Goal: Transaction & Acquisition: Purchase product/service

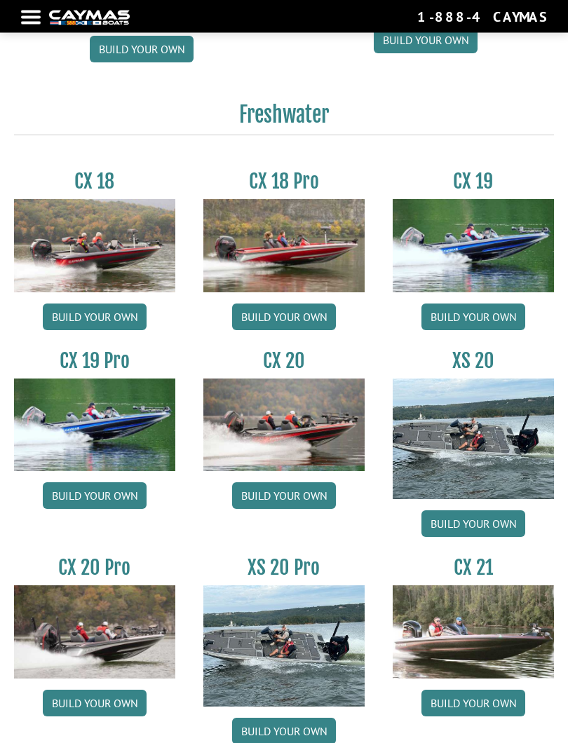
scroll to position [946, 0]
click at [487, 456] on img at bounding box center [472, 438] width 161 height 121
click at [483, 532] on link "Build your own" at bounding box center [473, 523] width 104 height 27
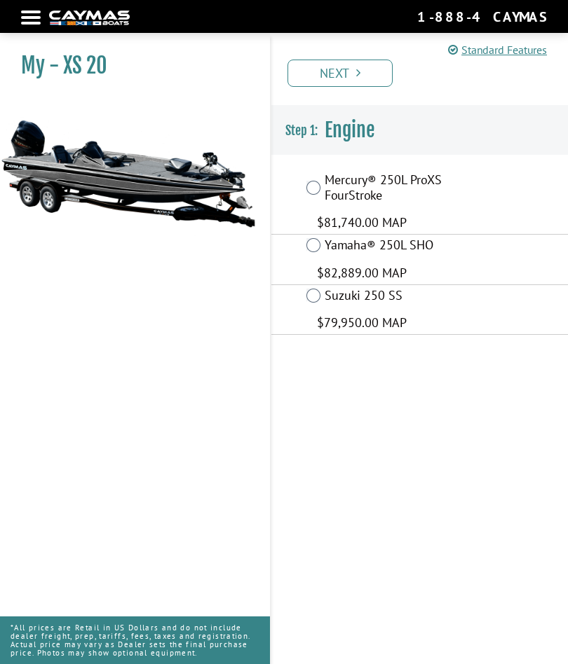
click at [349, 197] on label "Mercury® 250L ProXS FourStroke" at bounding box center [397, 189] width 144 height 34
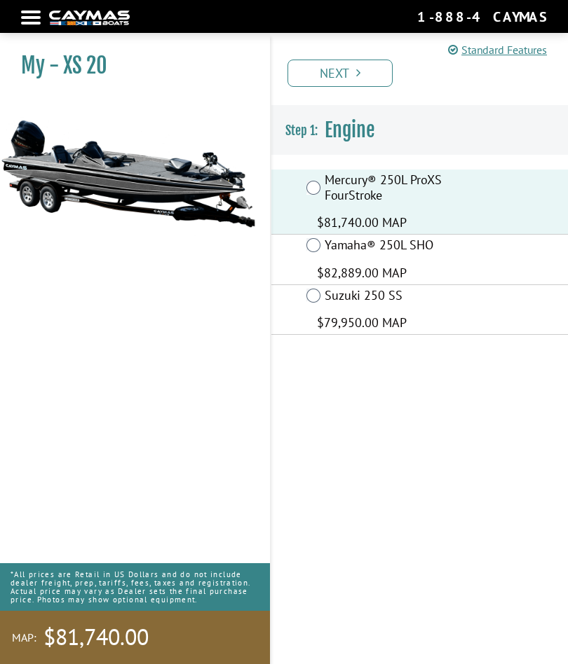
click at [364, 69] on link "Next" at bounding box center [339, 73] width 105 height 27
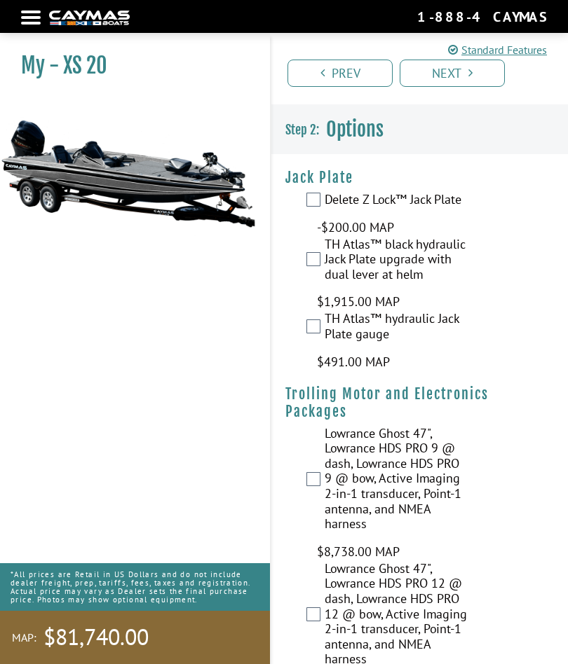
click at [389, 263] on label "TH Atlas™ black hydraulic Jack Plate upgrade with dual lever at helm" at bounding box center [397, 261] width 144 height 49
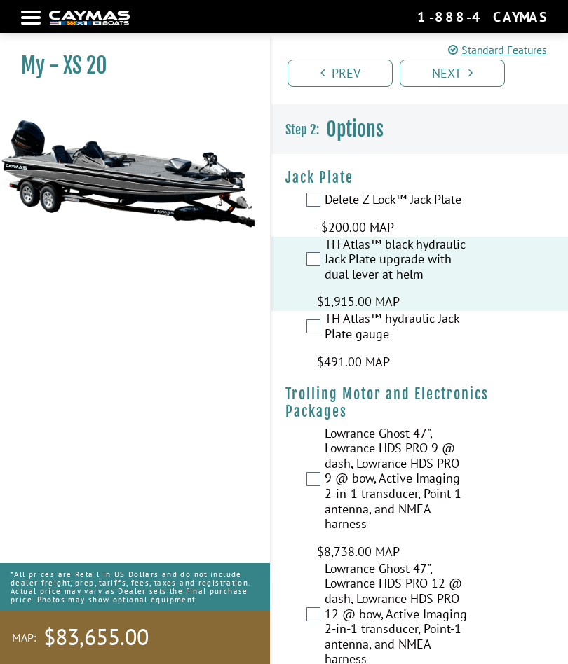
click at [410, 334] on label "TH Atlas™ hydraulic Jack Plate gauge" at bounding box center [397, 328] width 144 height 34
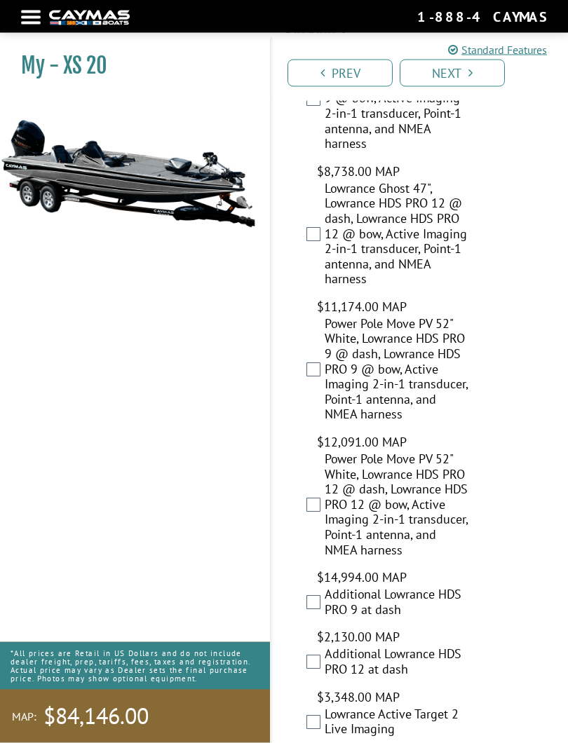
scroll to position [381, 0]
click at [427, 362] on label "Power Pole Move PV 52" White, Lowrance HDS PRO 9 @ dash, Lowrance HDS PRO 9 @ b…" at bounding box center [397, 370] width 144 height 109
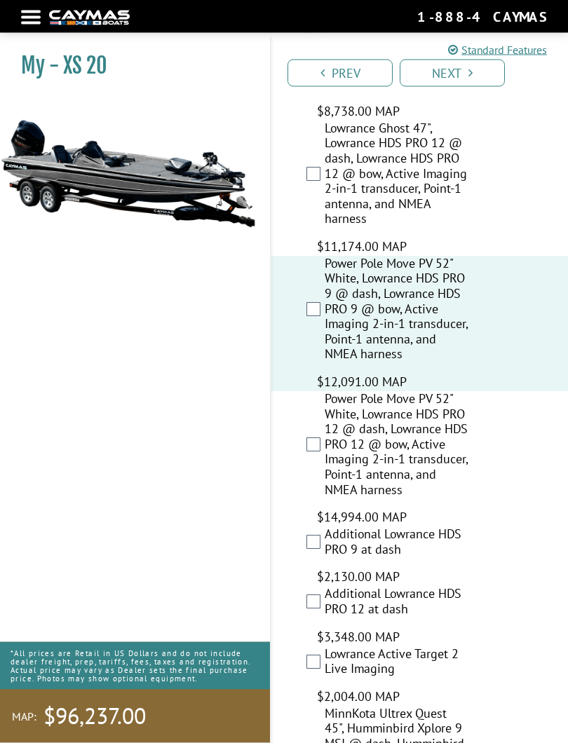
scroll to position [441, 0]
click at [401, 300] on label "Power Pole Move PV 52" White, Lowrance HDS PRO 9 @ dash, Lowrance HDS PRO 9 @ b…" at bounding box center [397, 310] width 144 height 109
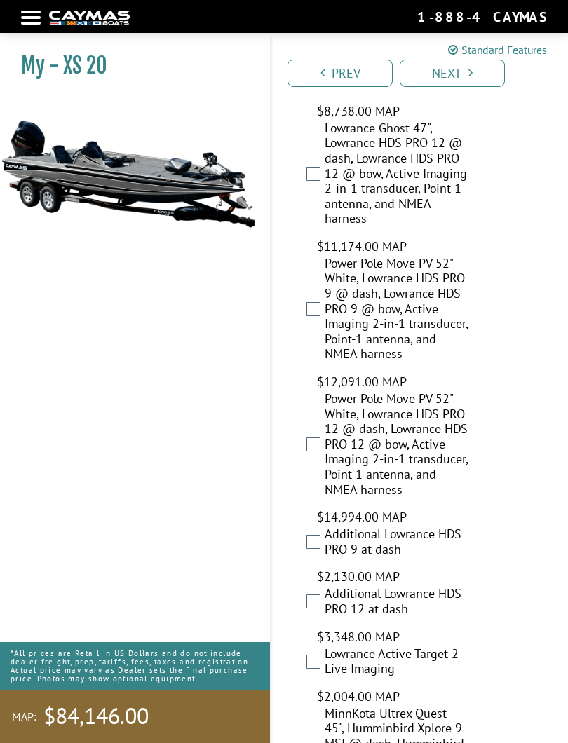
click at [380, 455] on label "Power Pole Move PV 52" White, Lowrance HDS PRO 12 @ dash, Lowrance HDS PRO 12 @…" at bounding box center [397, 445] width 144 height 109
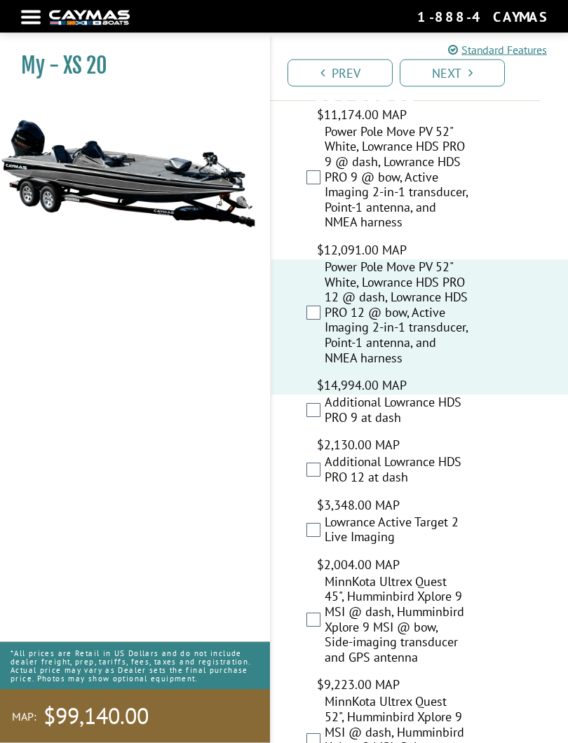
scroll to position [571, 0]
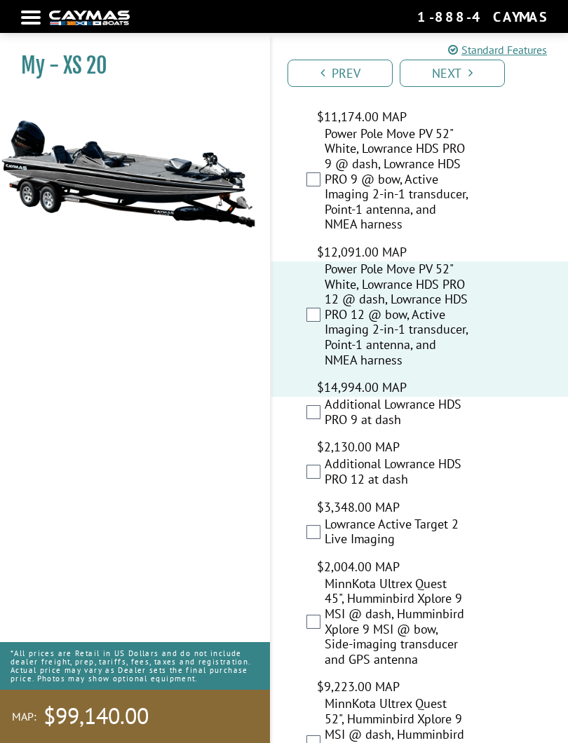
click at [465, 86] on link "Next" at bounding box center [452, 73] width 105 height 27
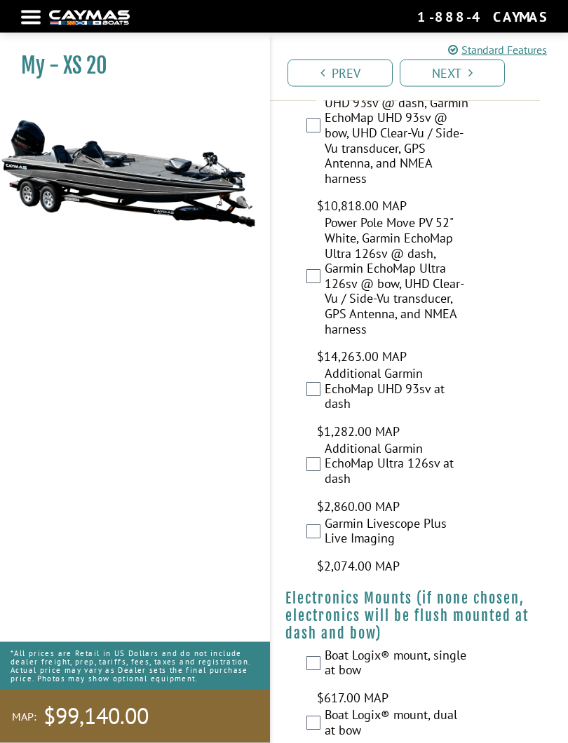
scroll to position [2841, 0]
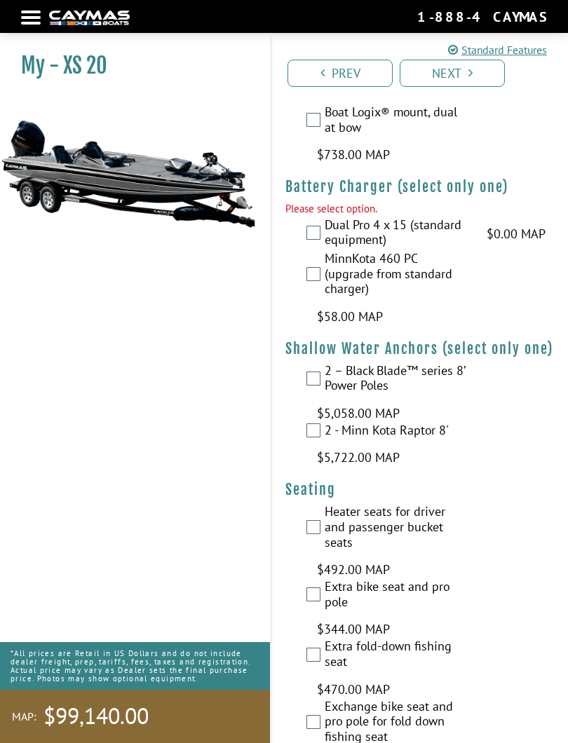
click at [359, 251] on label "MinnKota 460 PC (upgrade from standard charger)" at bounding box center [397, 275] width 144 height 49
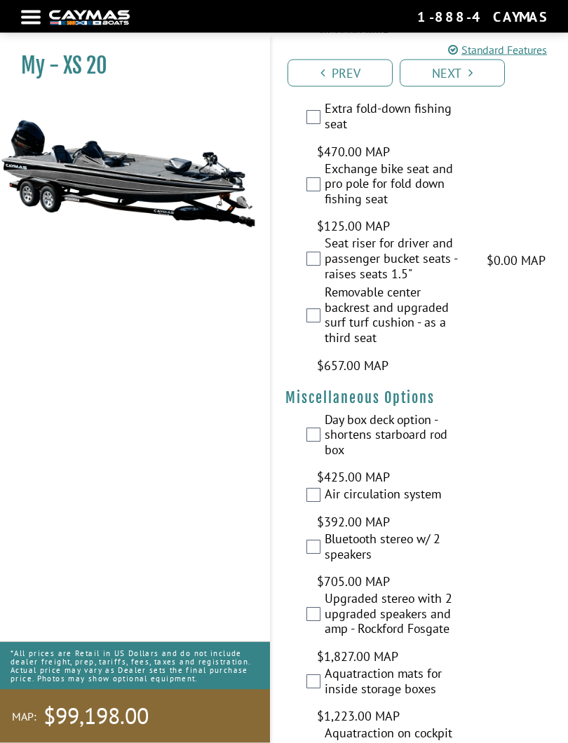
scroll to position [3378, 0]
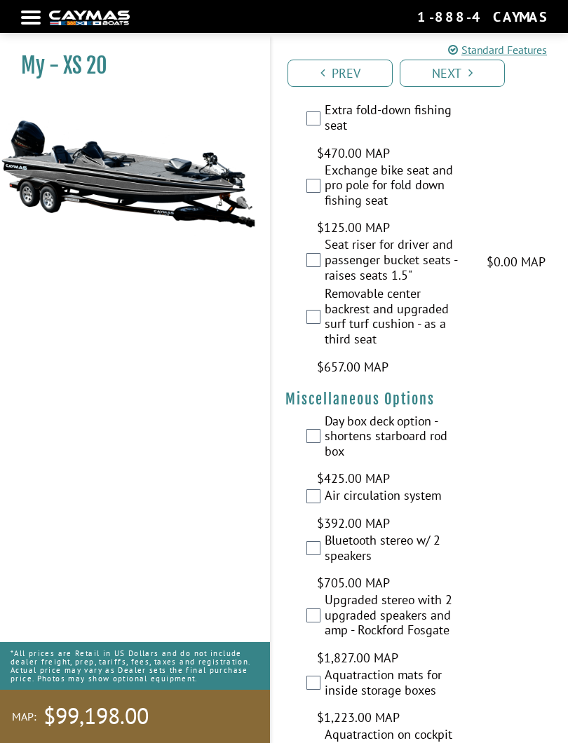
click at [382, 414] on label "Day box deck option - shortens starboard rod box" at bounding box center [397, 438] width 144 height 49
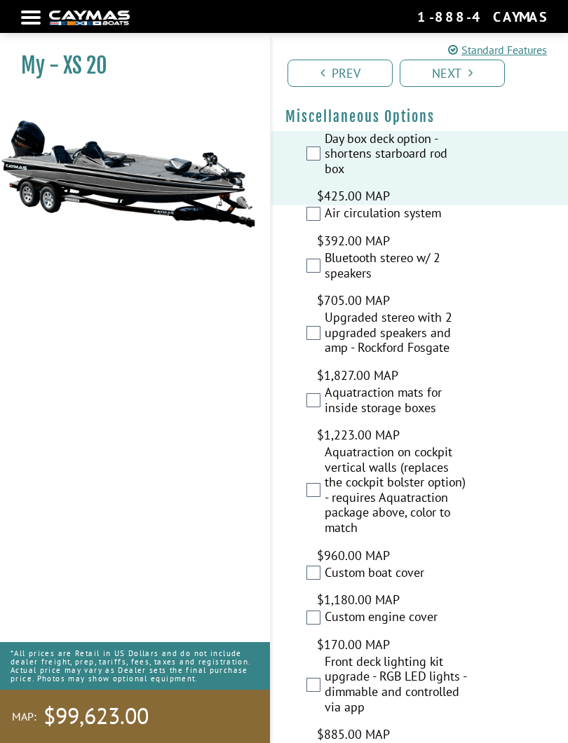
scroll to position [3677, 0]
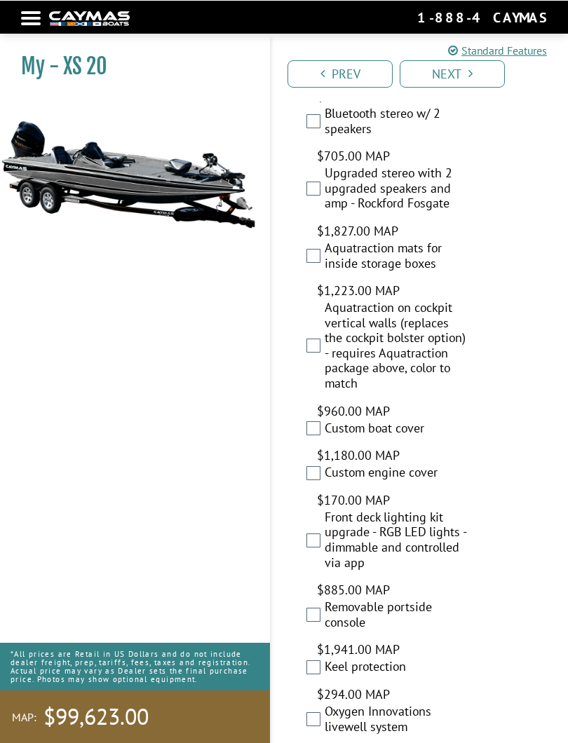
click at [386, 420] on label "Custom boat cover" at bounding box center [397, 429] width 144 height 19
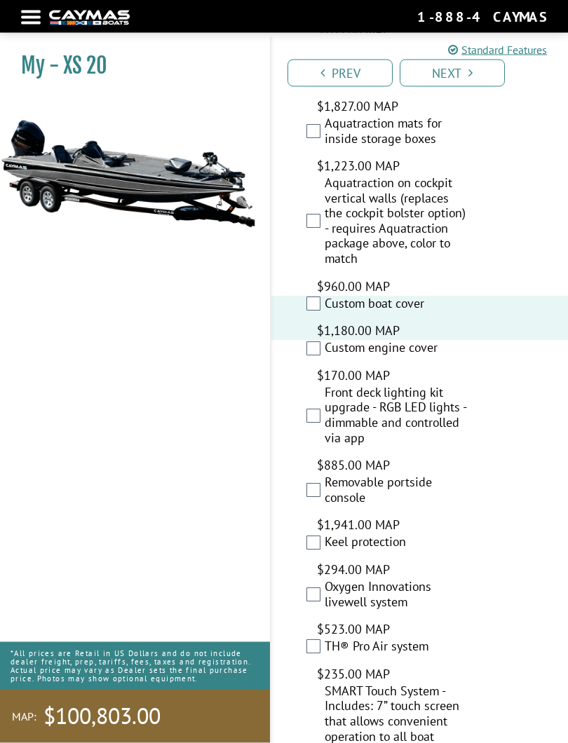
scroll to position [3931, 0]
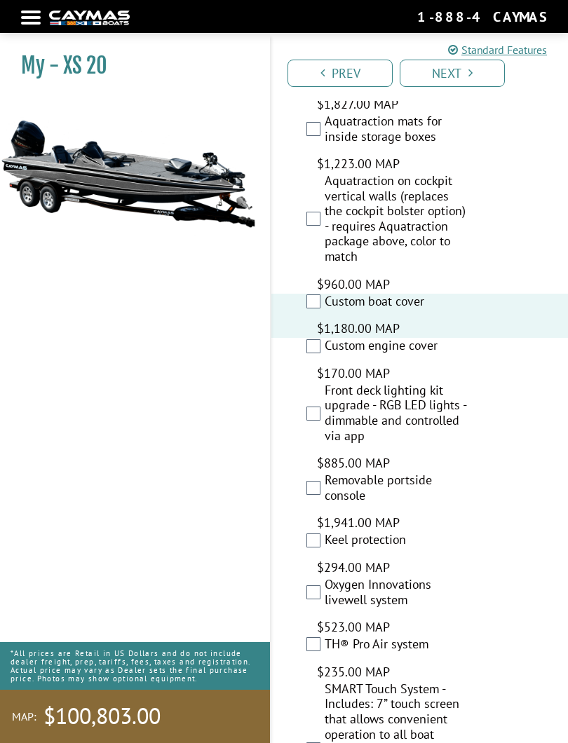
click at [464, 472] on div "Removable portside console $1,941.00 MAP $2,291.00 MSRP" at bounding box center [419, 502] width 296 height 60
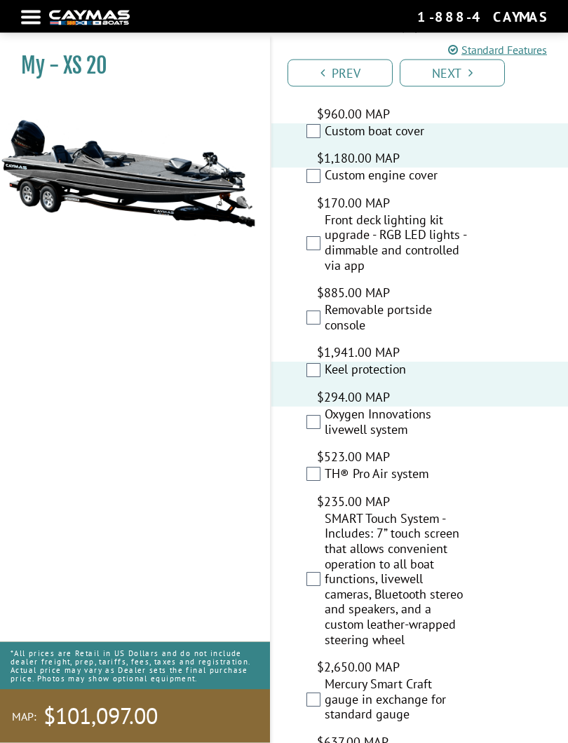
scroll to position [4102, 0]
click at [310, 407] on div "Oxygen Innovations livewell system $523.00 MAP $618.00 MSRP" at bounding box center [419, 437] width 296 height 60
click at [333, 407] on label "Oxygen Innovations livewell system" at bounding box center [397, 424] width 144 height 34
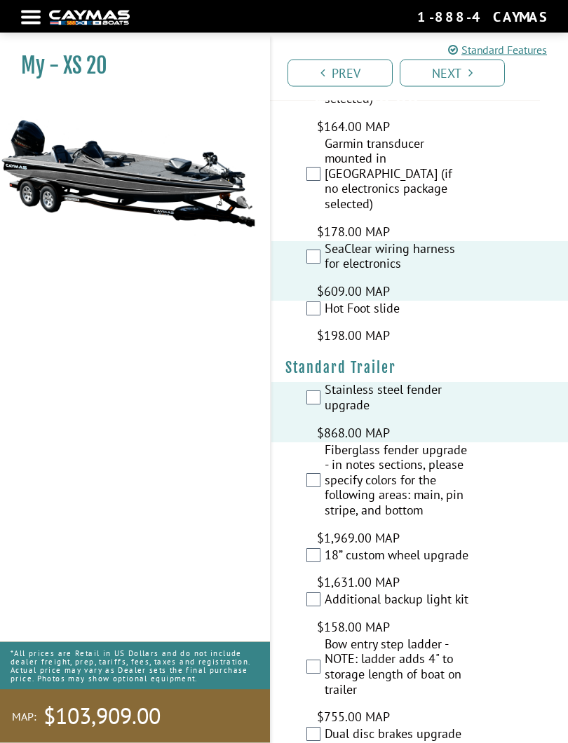
scroll to position [5034, 0]
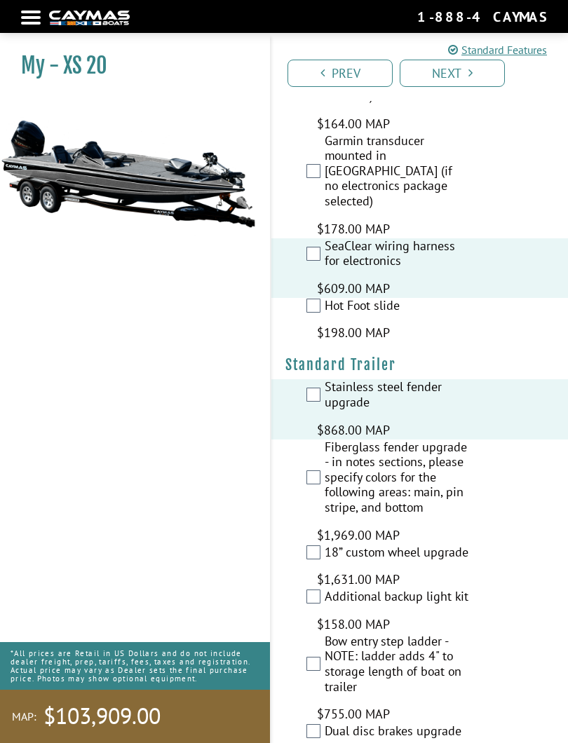
click at [330, 545] on label "18” custom wheel upgrade" at bounding box center [397, 554] width 144 height 19
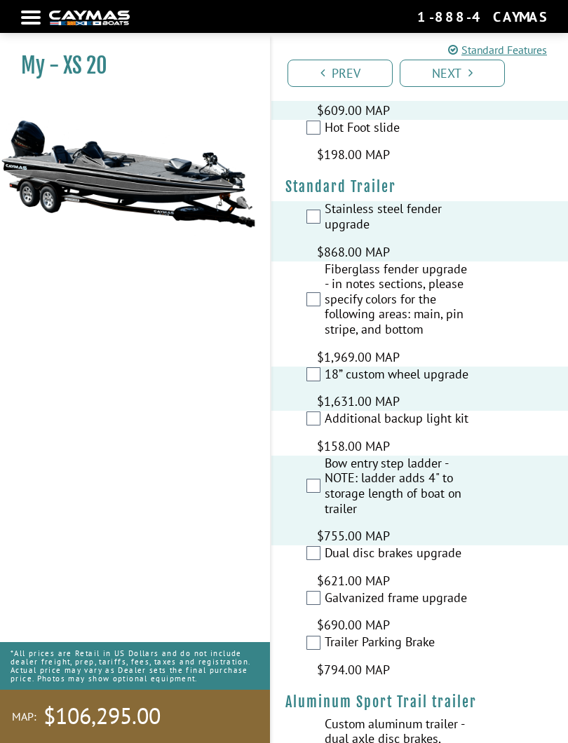
scroll to position [5213, 0]
click at [310, 545] on div "Dual disc brakes upgrade $621.00 MAP $733.00 MSRP" at bounding box center [419, 567] width 296 height 45
click at [327, 545] on label "Dual disc brakes upgrade" at bounding box center [397, 554] width 144 height 19
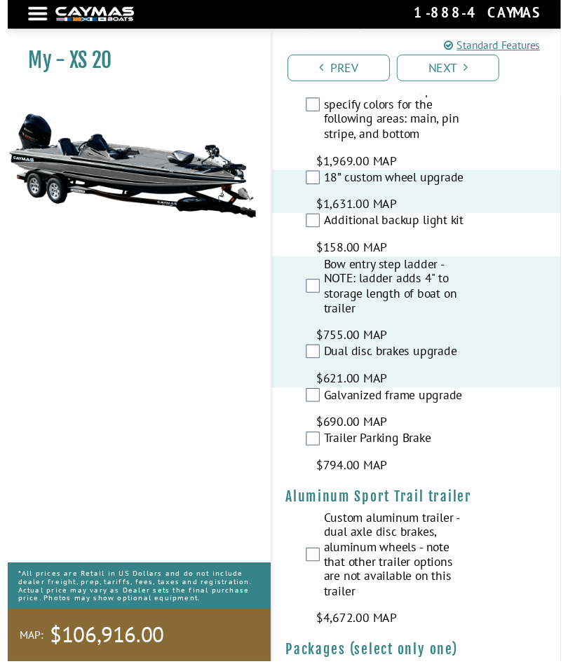
scroll to position [5423, 0]
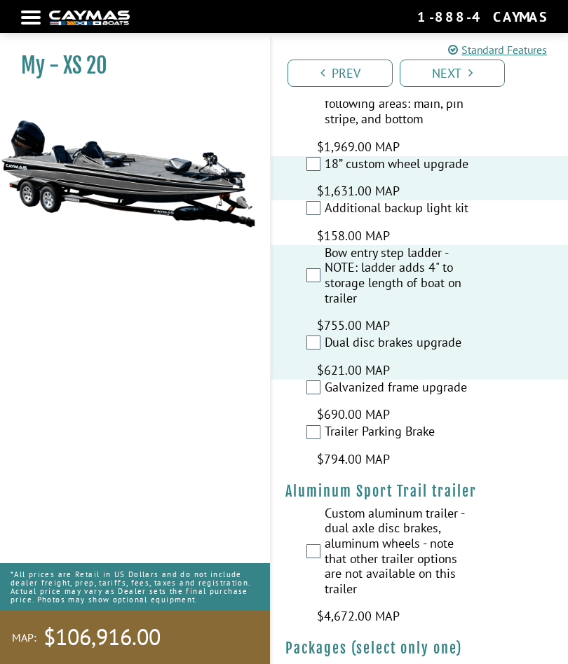
click at [484, 64] on link "Next" at bounding box center [452, 73] width 105 height 27
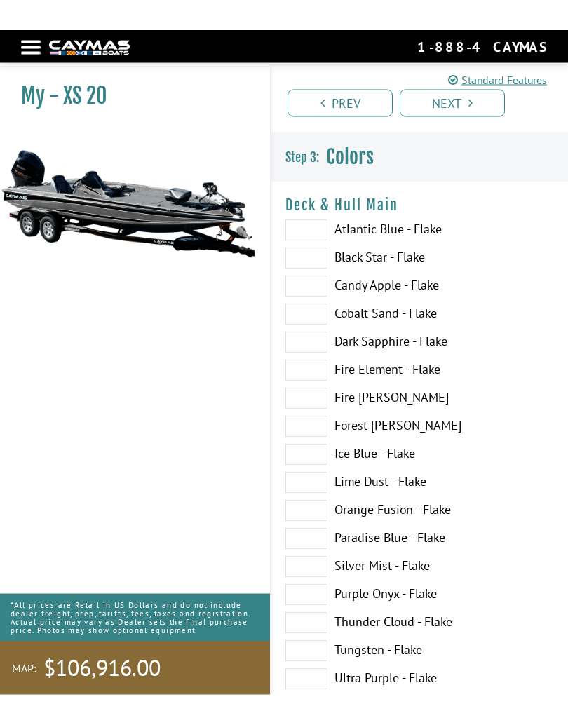
scroll to position [0, 0]
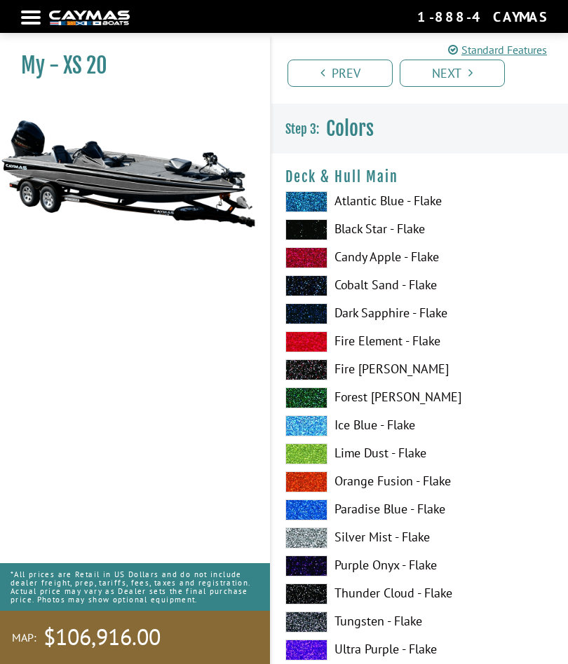
click at [421, 210] on label "Atlantic Blue - Flake" at bounding box center [419, 201] width 268 height 21
click at [404, 212] on label "Atlantic Blue - Flake" at bounding box center [419, 201] width 268 height 21
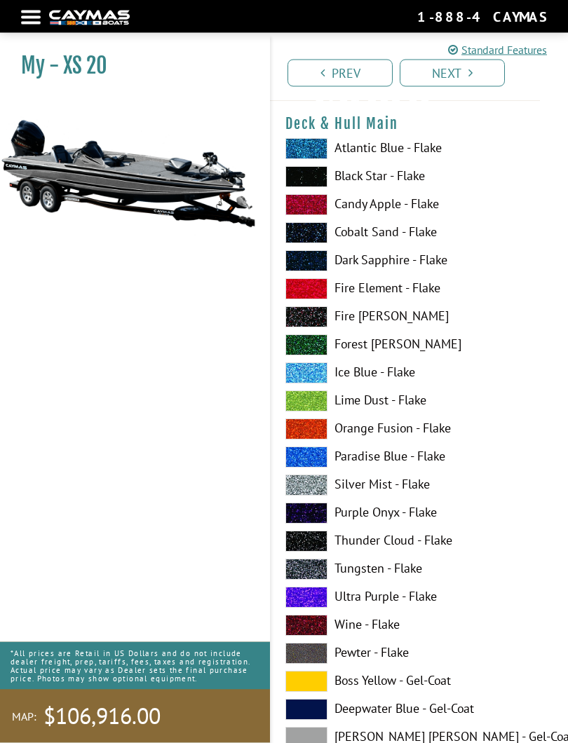
scroll to position [50, 0]
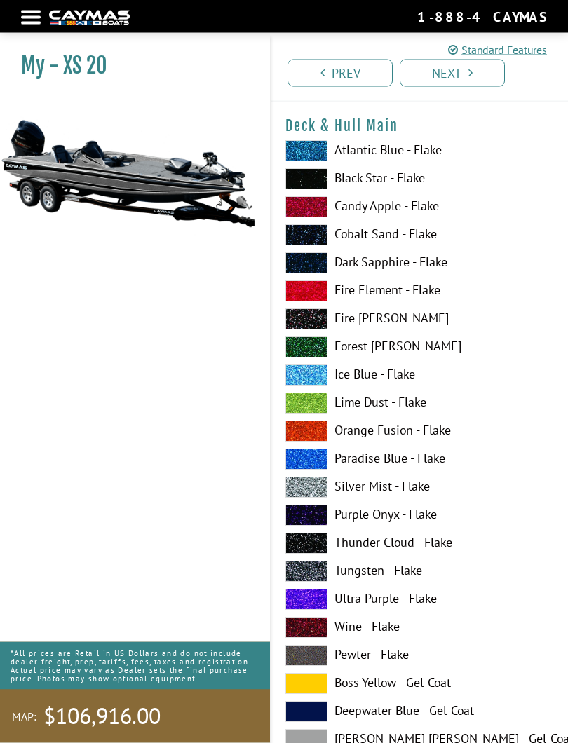
click at [410, 294] on label "Fire Element - Flake" at bounding box center [419, 291] width 268 height 21
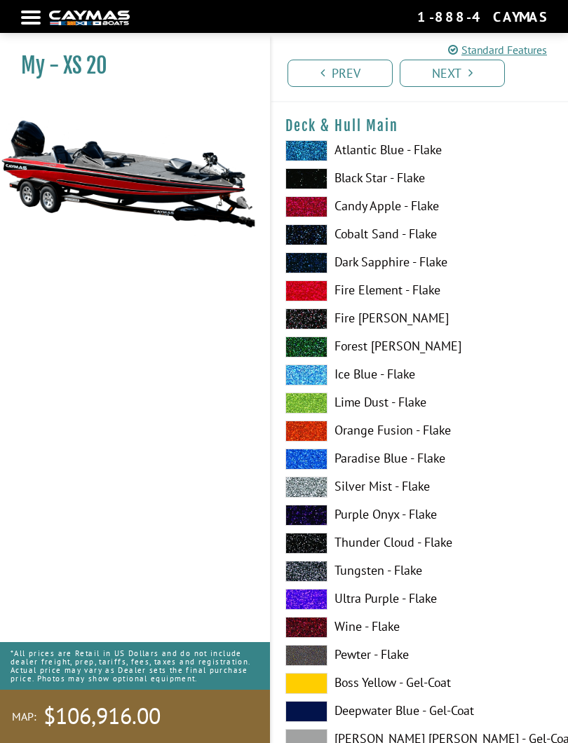
click at [405, 300] on label "Fire Element - Flake" at bounding box center [419, 290] width 268 height 21
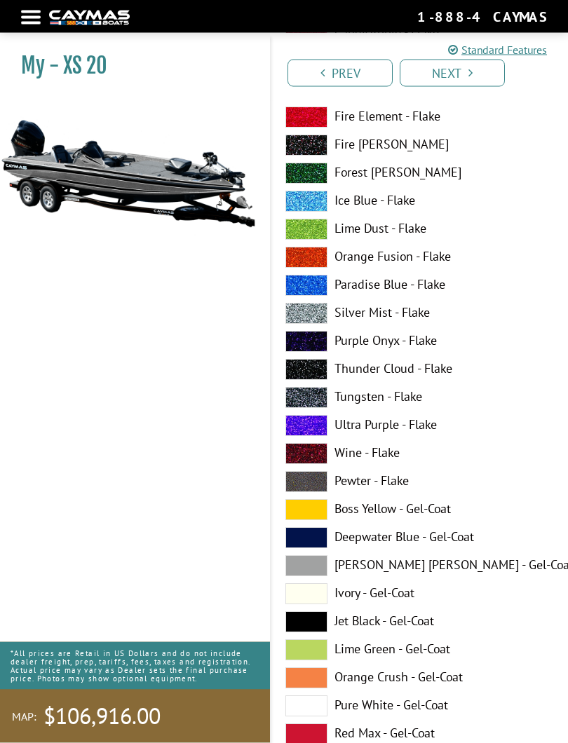
scroll to position [225, 0]
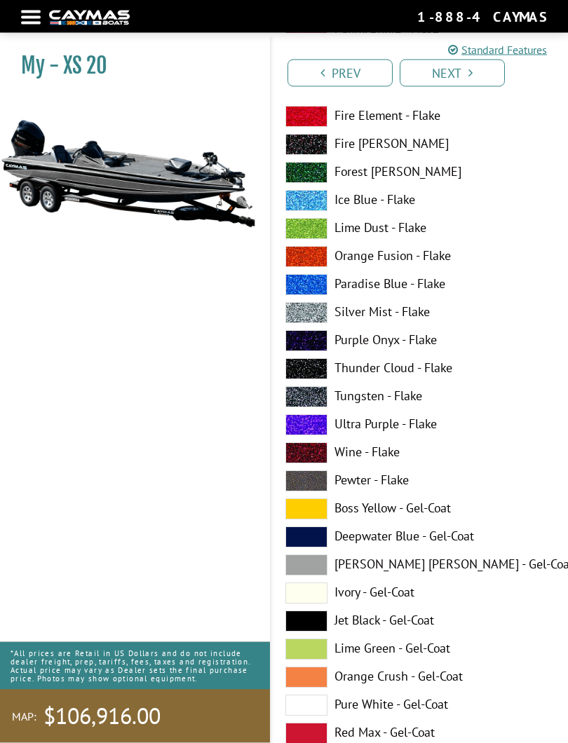
click at [395, 374] on label "Thunder Cloud - Flake" at bounding box center [419, 369] width 268 height 21
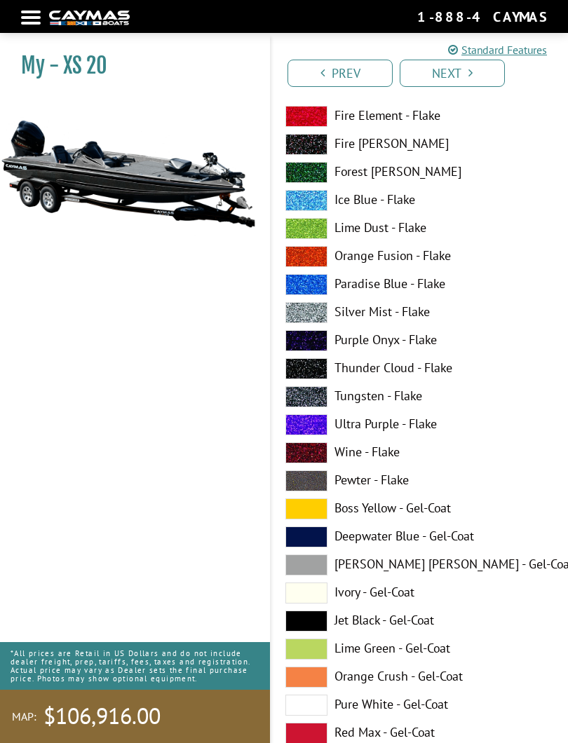
click at [409, 371] on label "Thunder Cloud - Flake" at bounding box center [419, 368] width 268 height 21
click at [387, 377] on label "Thunder Cloud - Flake" at bounding box center [419, 368] width 268 height 21
click at [380, 374] on label "Thunder Cloud - Flake" at bounding box center [419, 368] width 268 height 21
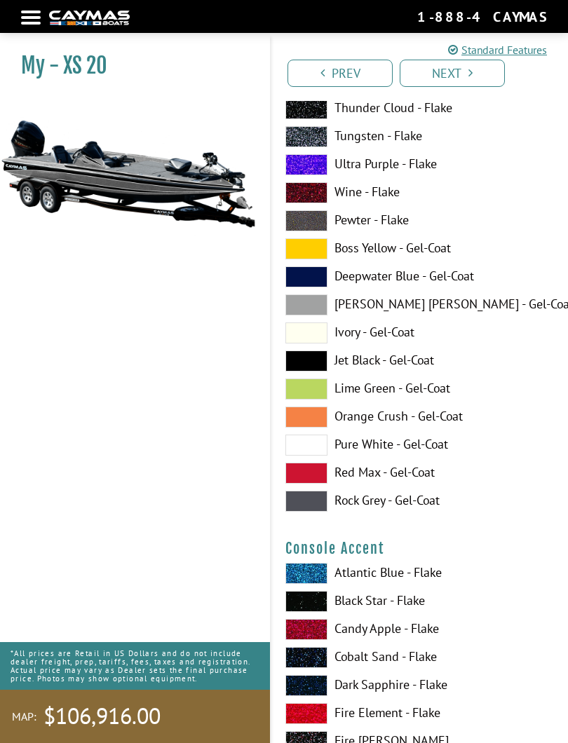
scroll to position [4938, 0]
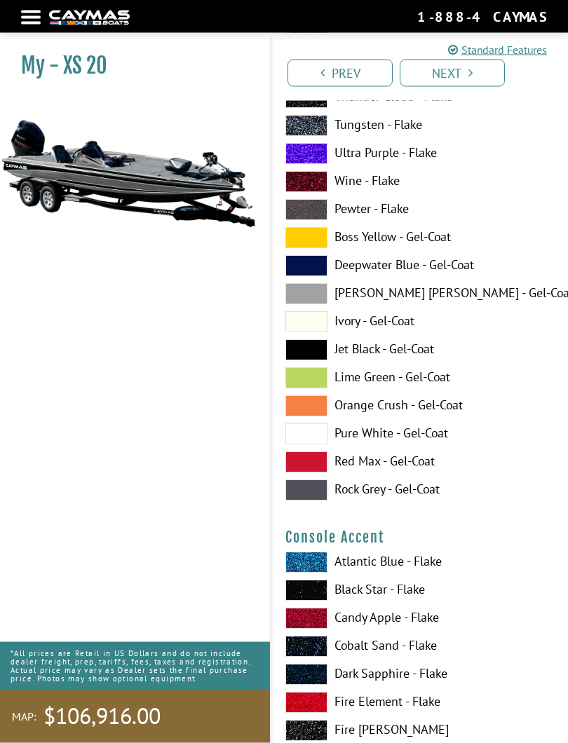
click at [475, 82] on link "Next" at bounding box center [452, 73] width 105 height 27
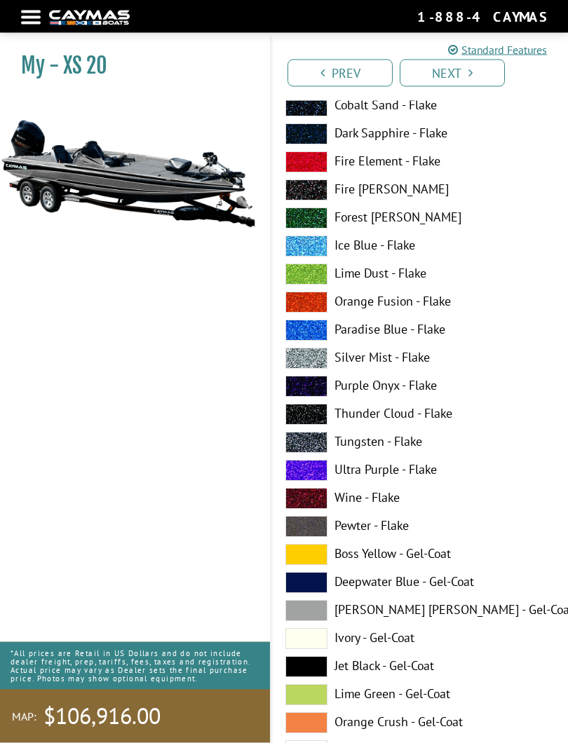
scroll to position [200, 0]
click at [327, 557] on span at bounding box center [306, 554] width 42 height 21
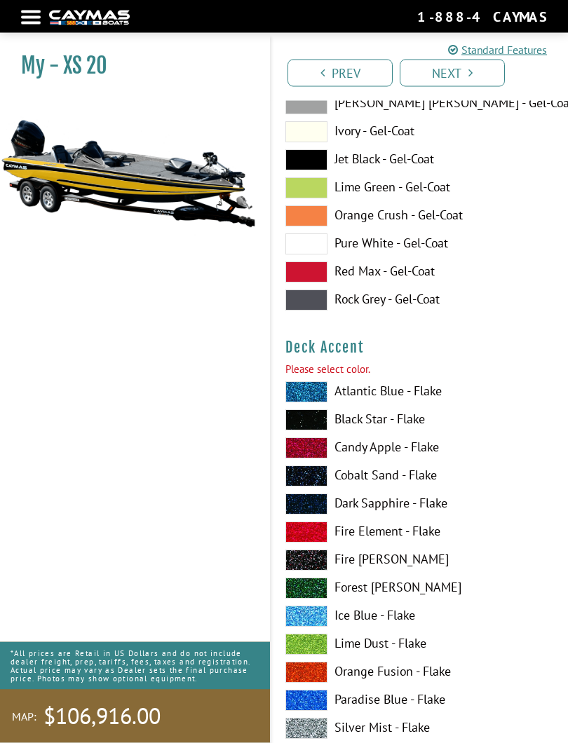
scroll to position [755, 0]
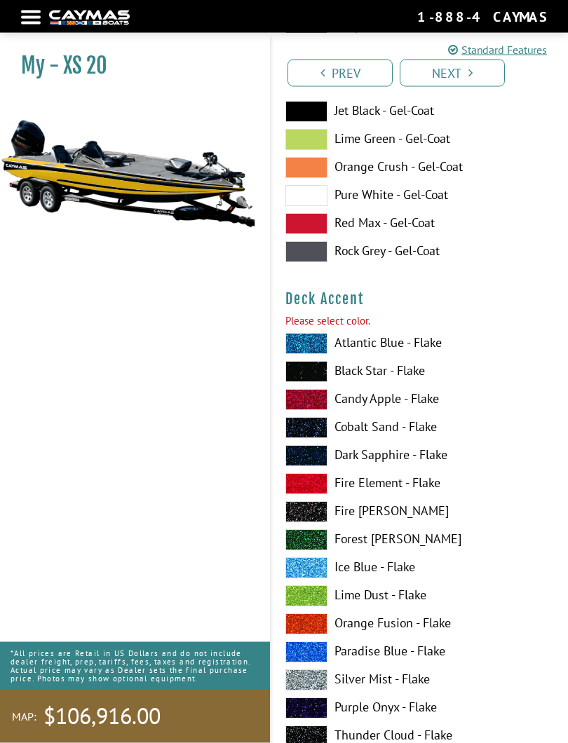
click at [319, 420] on span at bounding box center [306, 428] width 42 height 21
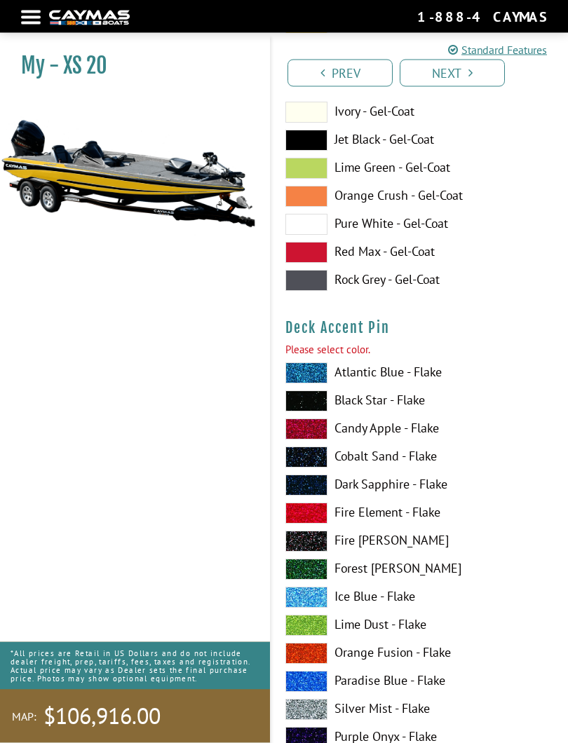
click at [406, 366] on label "Atlantic Blue - Flake" at bounding box center [419, 373] width 268 height 21
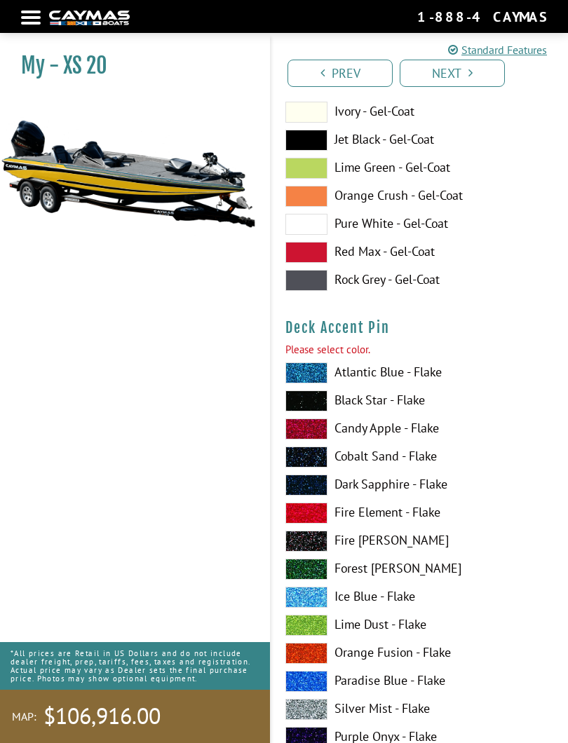
click at [404, 374] on label "Atlantic Blue - Flake" at bounding box center [419, 372] width 268 height 21
click at [396, 378] on label "Atlantic Blue - Flake" at bounding box center [419, 372] width 268 height 21
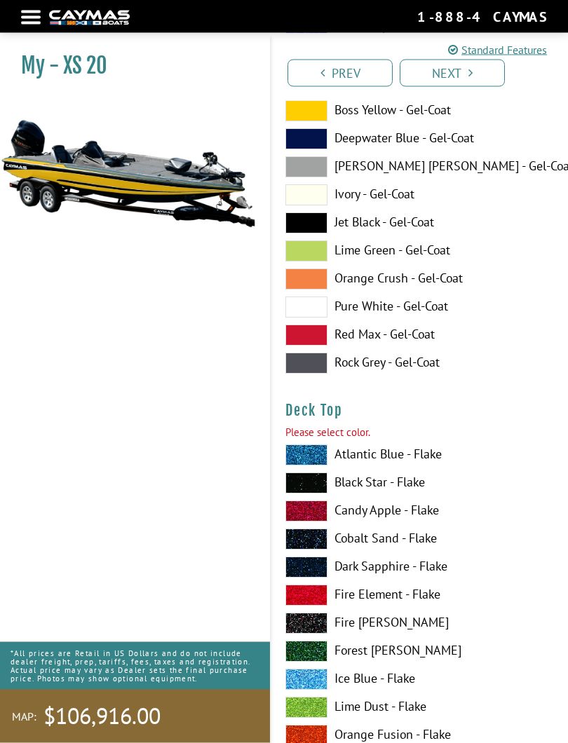
scroll to position [2484, 0]
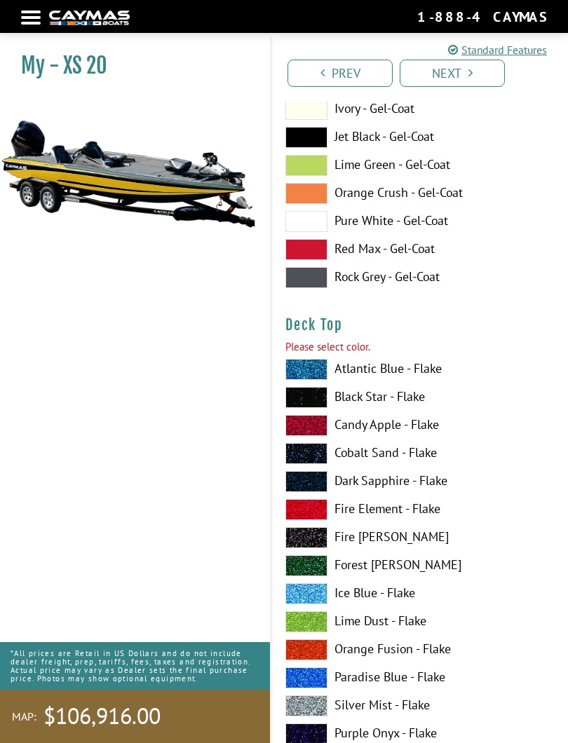
click at [388, 431] on label "Candy Apple - Flake" at bounding box center [419, 425] width 268 height 21
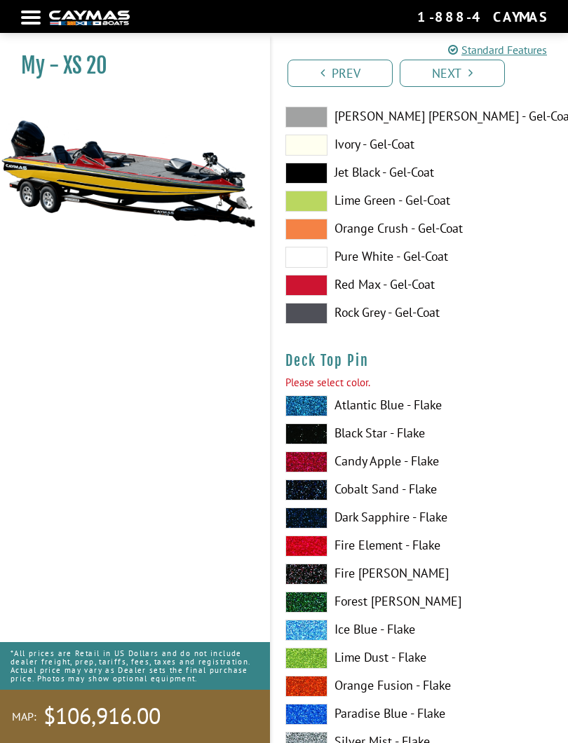
scroll to position [3330, 0]
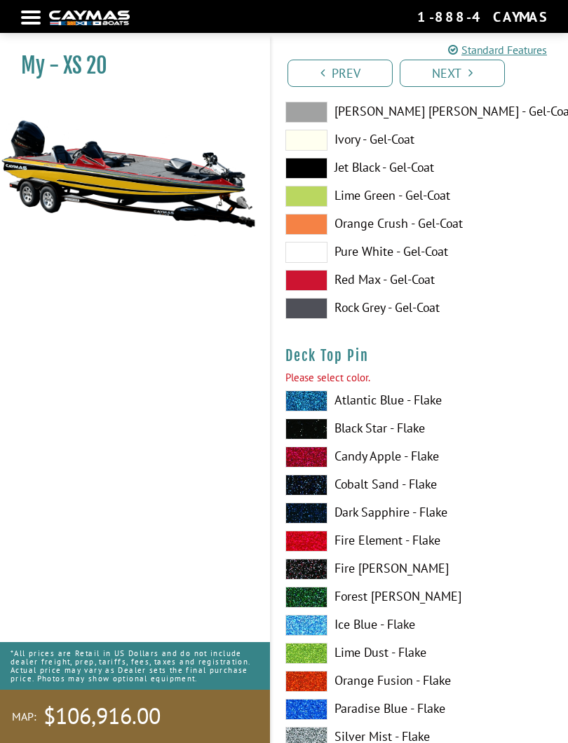
click at [395, 564] on label "Fire [PERSON_NAME]" at bounding box center [419, 569] width 268 height 21
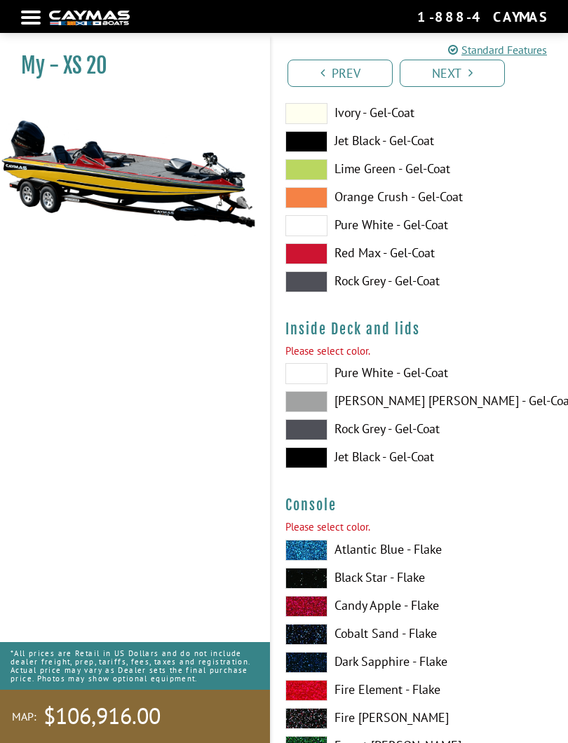
scroll to position [4249, 0]
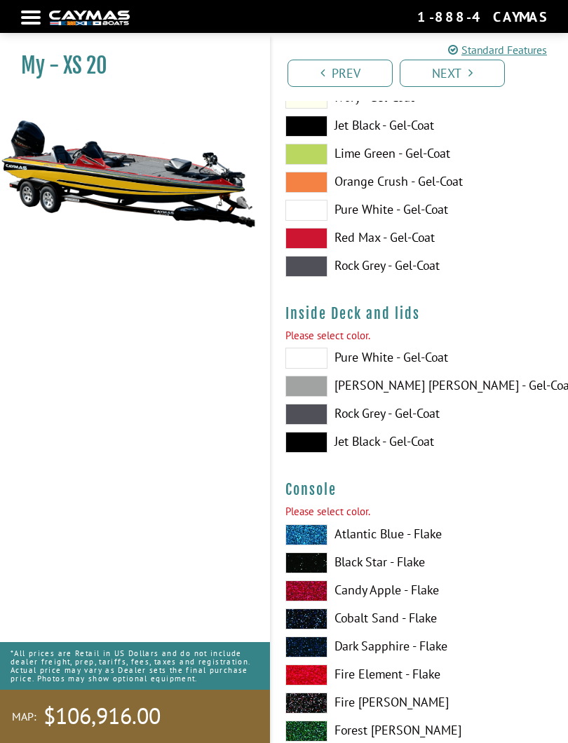
click at [407, 393] on label "[PERSON_NAME] [PERSON_NAME] - Gel-Coat" at bounding box center [419, 386] width 268 height 21
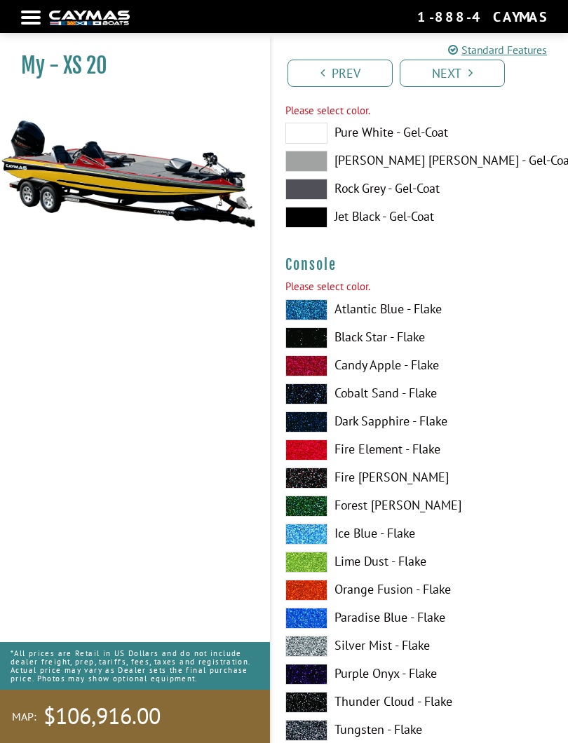
scroll to position [4511, 0]
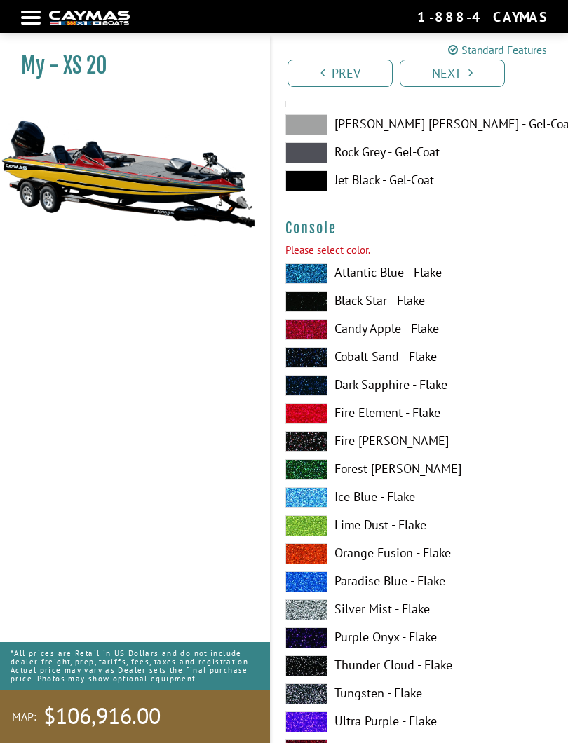
click at [402, 471] on label "Forest [PERSON_NAME]" at bounding box center [419, 469] width 268 height 21
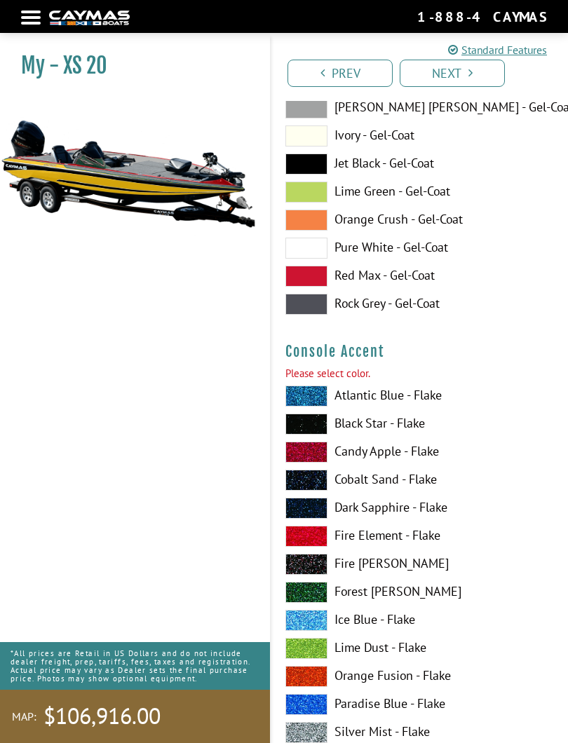
scroll to position [5280, 0]
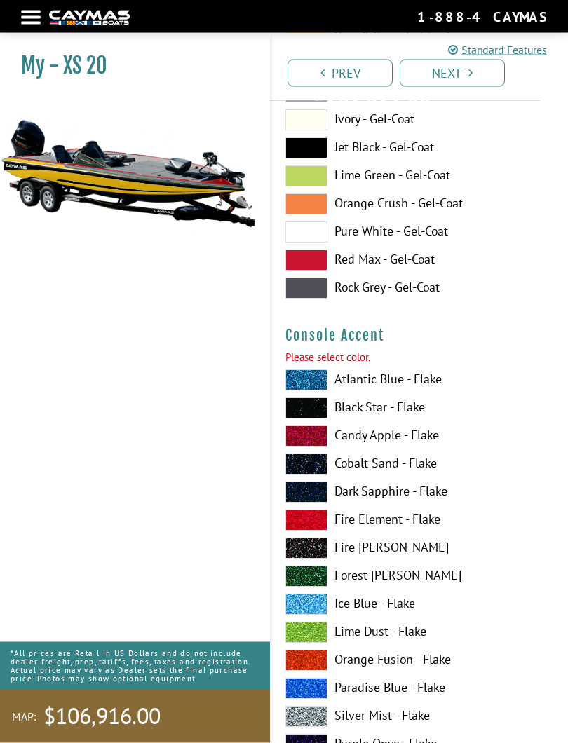
click at [385, 391] on label "Atlantic Blue - Flake" at bounding box center [419, 380] width 268 height 21
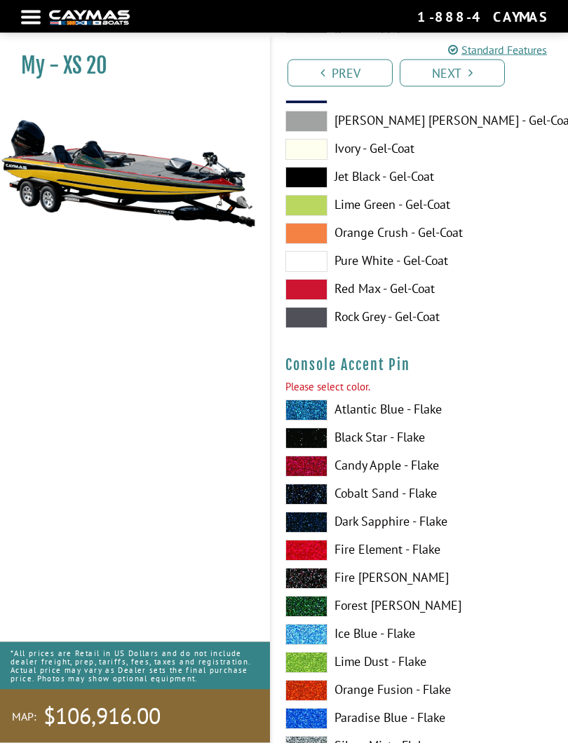
scroll to position [6129, 0]
click at [397, 545] on label "Fire Element - Flake" at bounding box center [419, 550] width 268 height 21
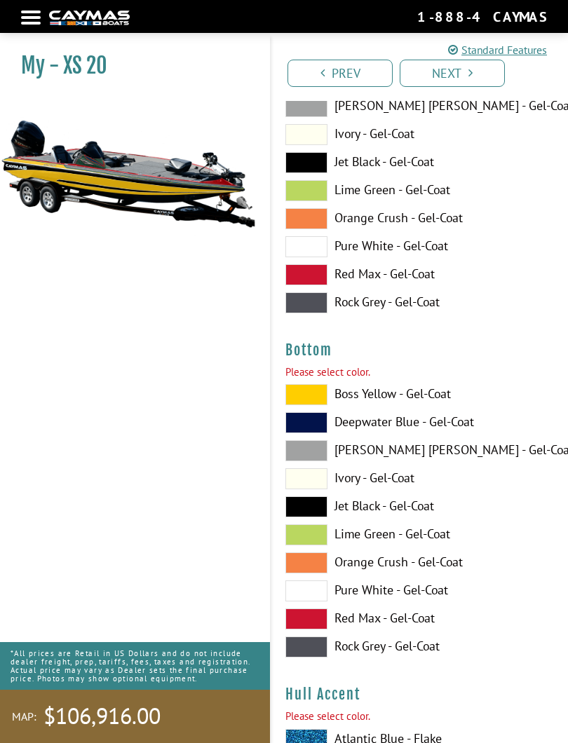
scroll to position [7025, 0]
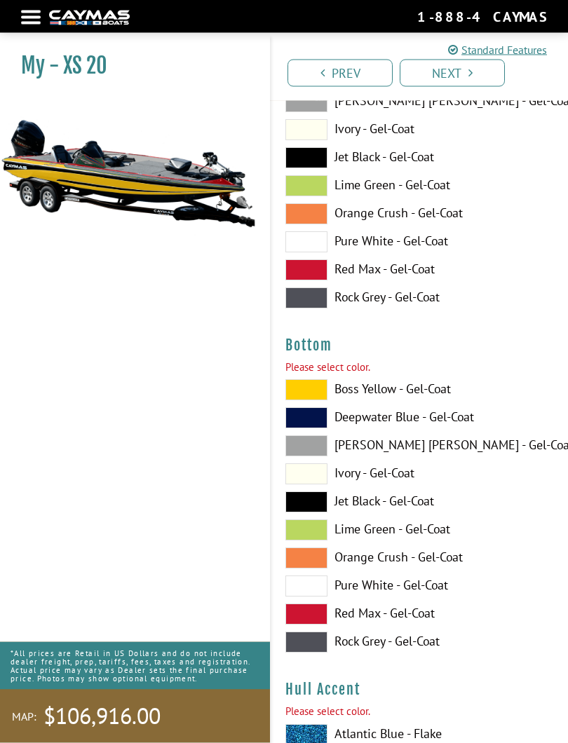
click at [416, 449] on label "[PERSON_NAME] [PERSON_NAME] - Gel-Coat" at bounding box center [419, 446] width 268 height 21
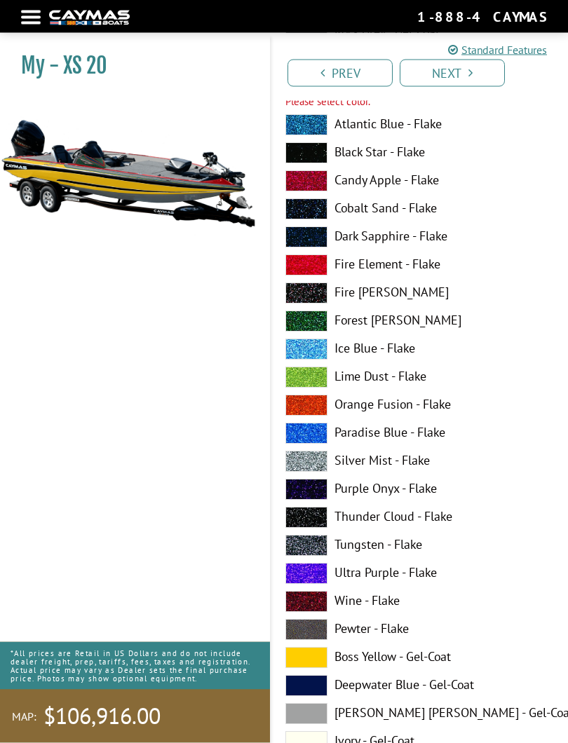
scroll to position [7635, 0]
click at [407, 518] on label "Thunder Cloud - Flake" at bounding box center [419, 517] width 268 height 21
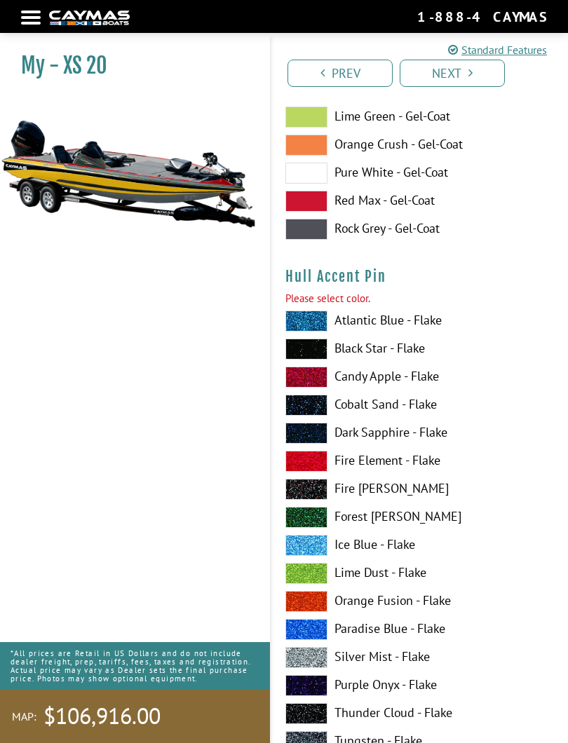
scroll to position [8332, 0]
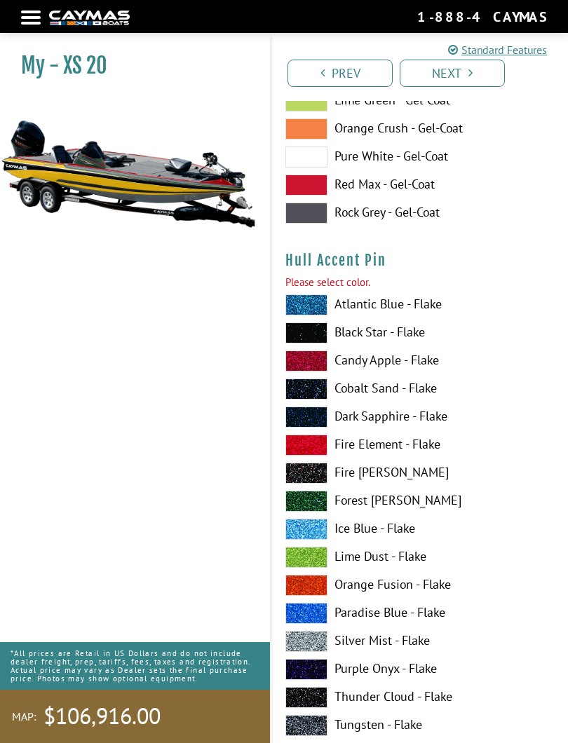
click at [408, 315] on label "Atlantic Blue - Flake" at bounding box center [419, 304] width 268 height 21
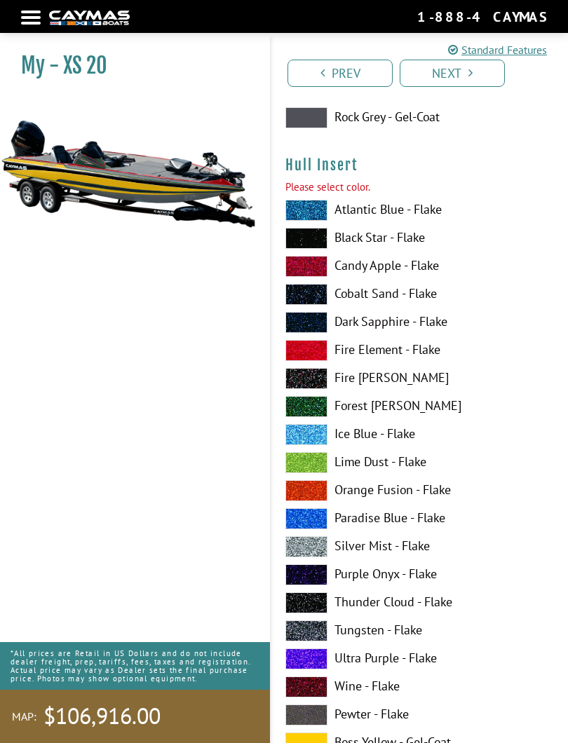
scroll to position [9303, 0]
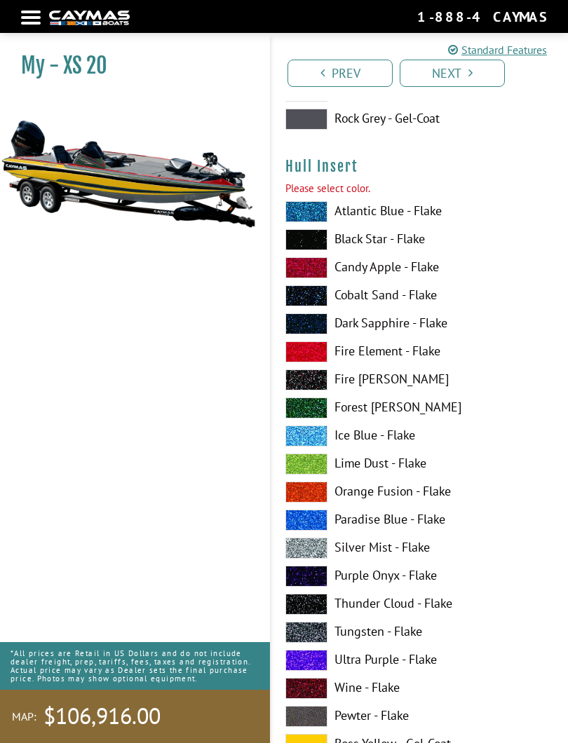
click at [432, 404] on label "Forest [PERSON_NAME]" at bounding box center [419, 407] width 268 height 21
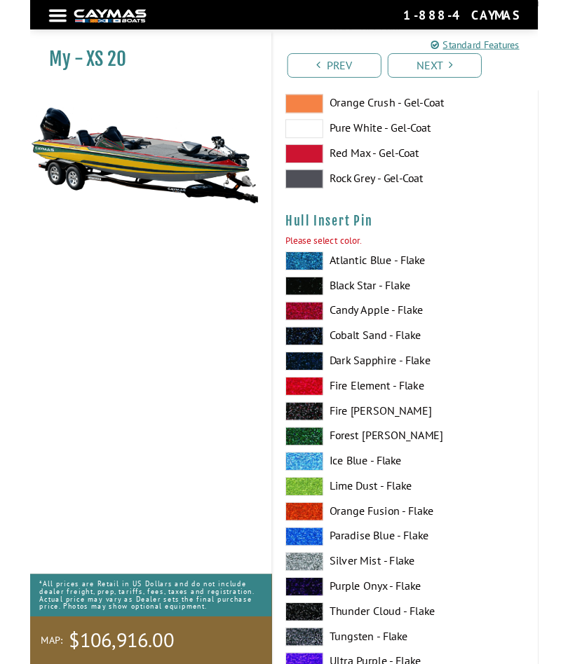
scroll to position [10098, 0]
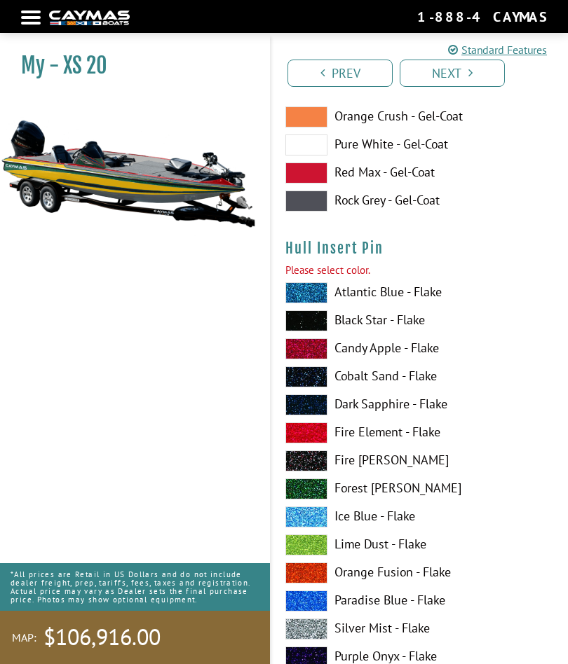
click at [385, 437] on label "Fire Element - Flake" at bounding box center [419, 433] width 268 height 21
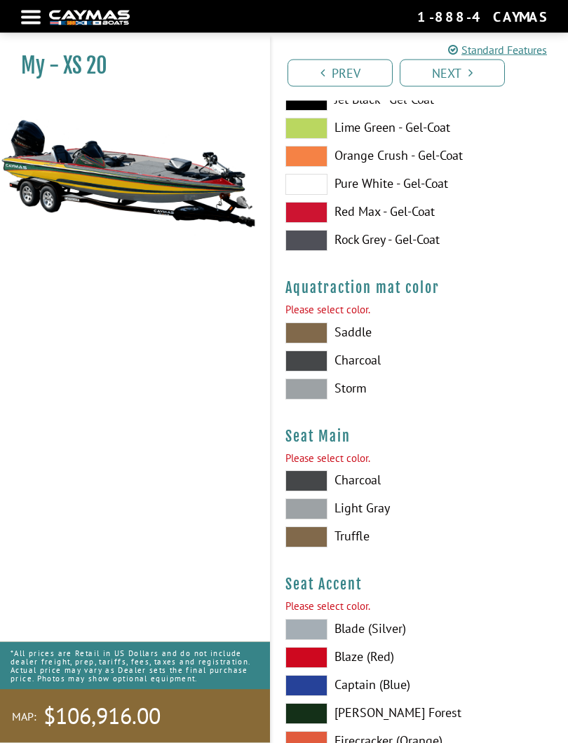
scroll to position [10937, 0]
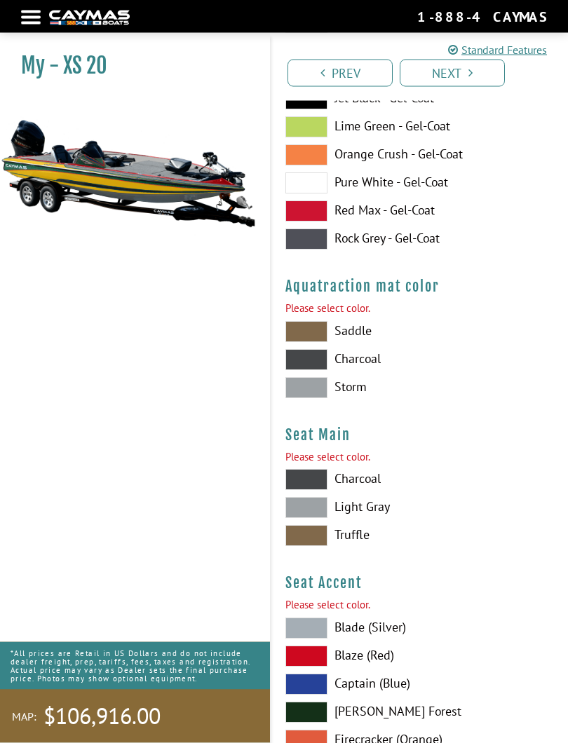
click at [360, 340] on label "Saddle" at bounding box center [419, 332] width 268 height 21
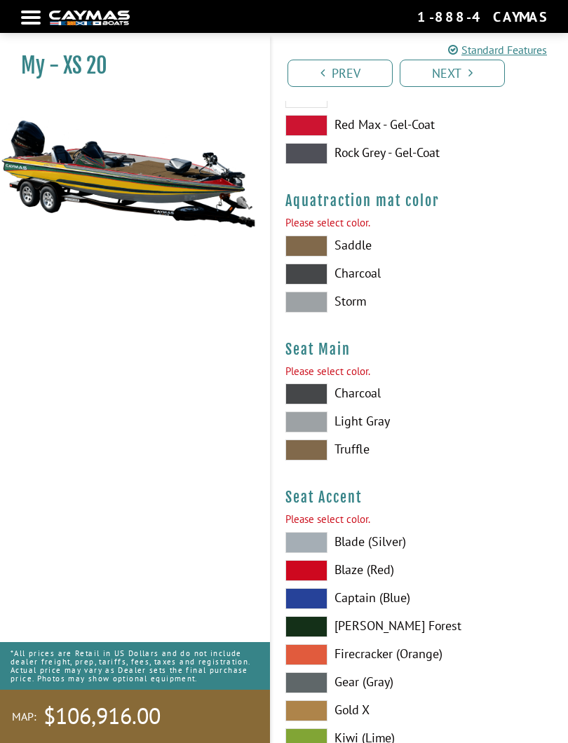
scroll to position [11033, 0]
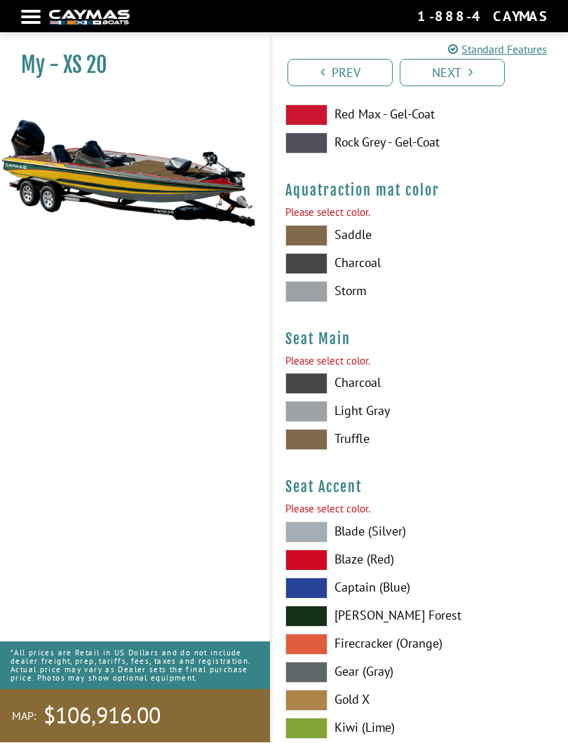
click at [366, 423] on label "Light Gray" at bounding box center [419, 412] width 268 height 21
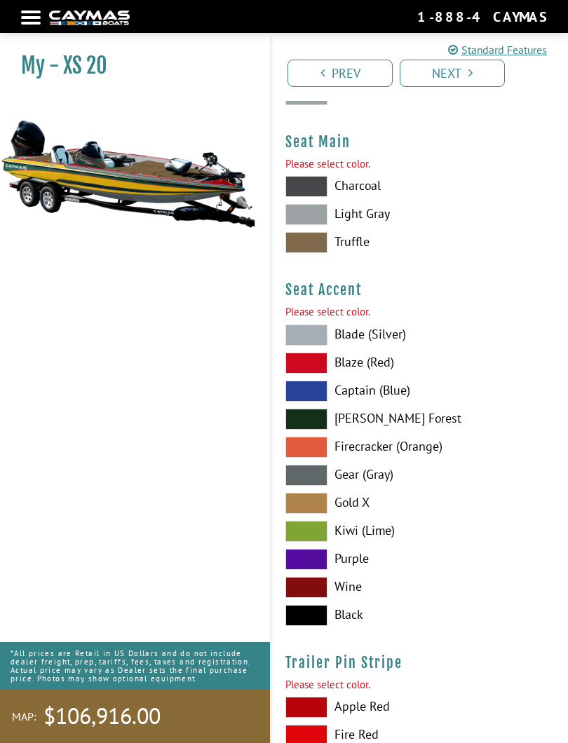
scroll to position [11274, 0]
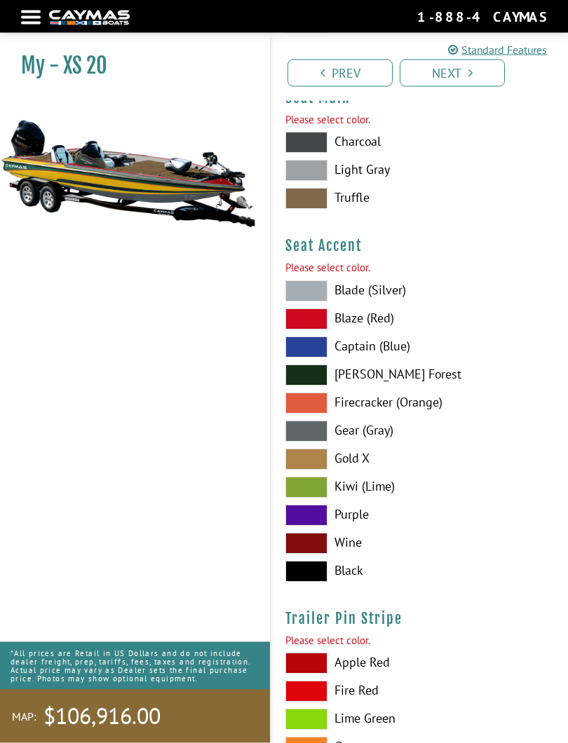
click at [397, 382] on label "[PERSON_NAME] Forest" at bounding box center [419, 375] width 268 height 21
click at [378, 329] on label "Blaze (Red)" at bounding box center [419, 318] width 268 height 21
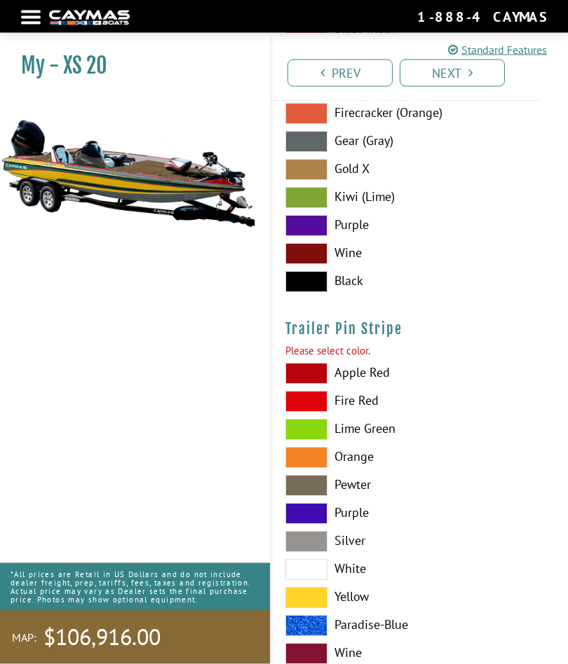
scroll to position [11612, 0]
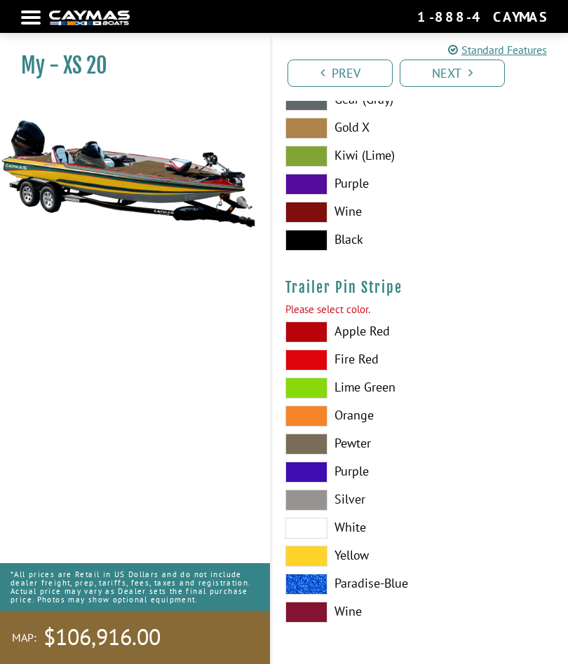
click at [369, 325] on label "Apple Red" at bounding box center [419, 332] width 268 height 21
click at [477, 76] on link "Next" at bounding box center [452, 73] width 105 height 27
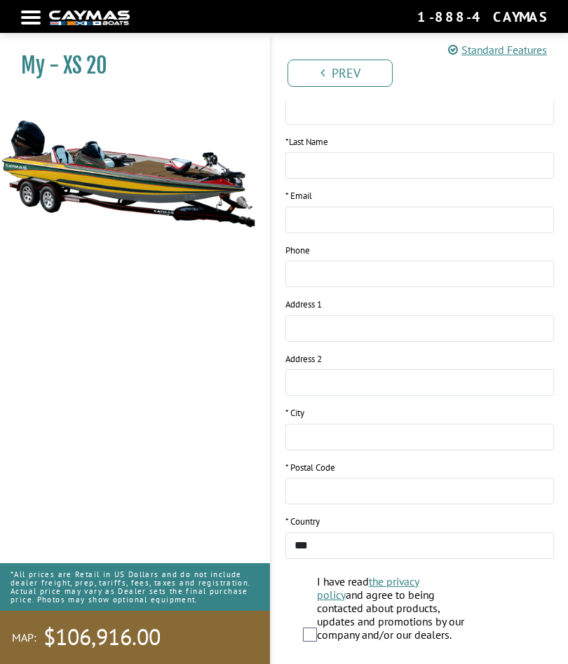
scroll to position [0, 0]
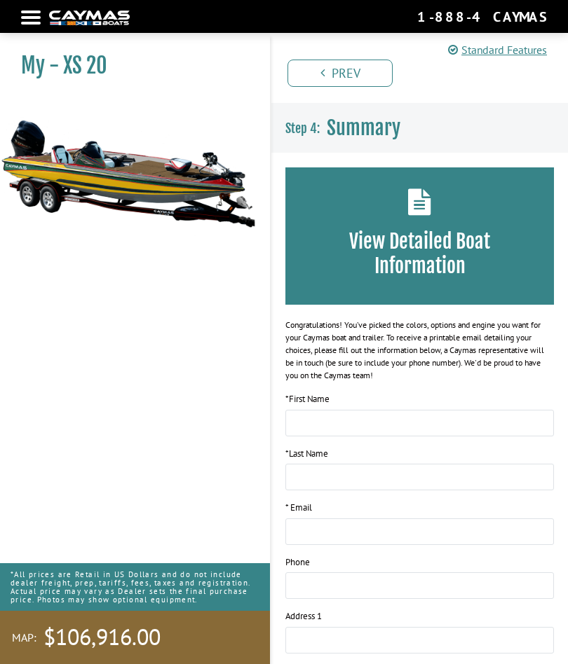
click at [444, 254] on h3 "View Detailed Boat Information" at bounding box center [419, 253] width 226 height 49
click at [451, 263] on h3 "View Detailed Boat Information" at bounding box center [419, 253] width 226 height 49
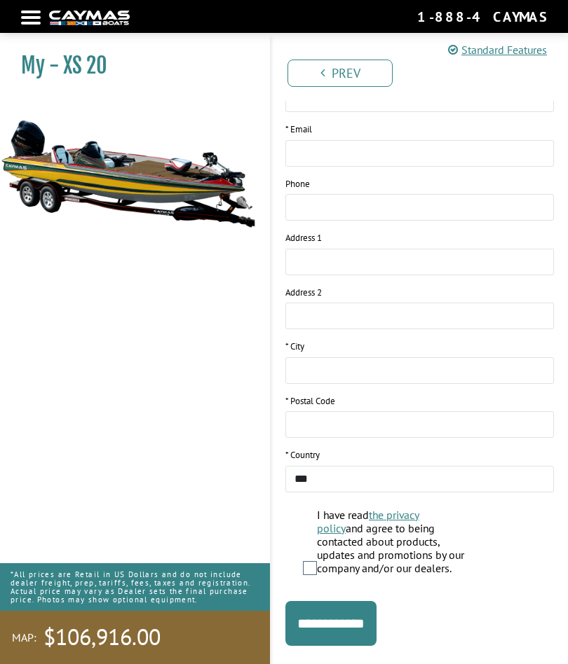
scroll to position [407, 0]
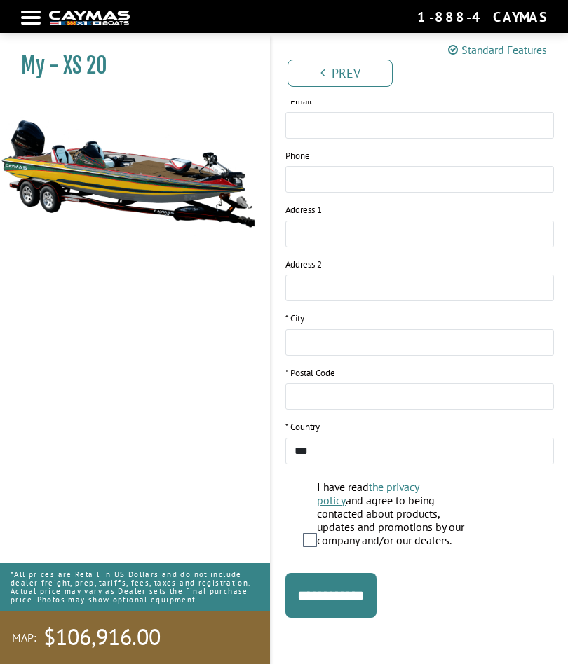
click at [357, 589] on input "**********" at bounding box center [330, 595] width 91 height 45
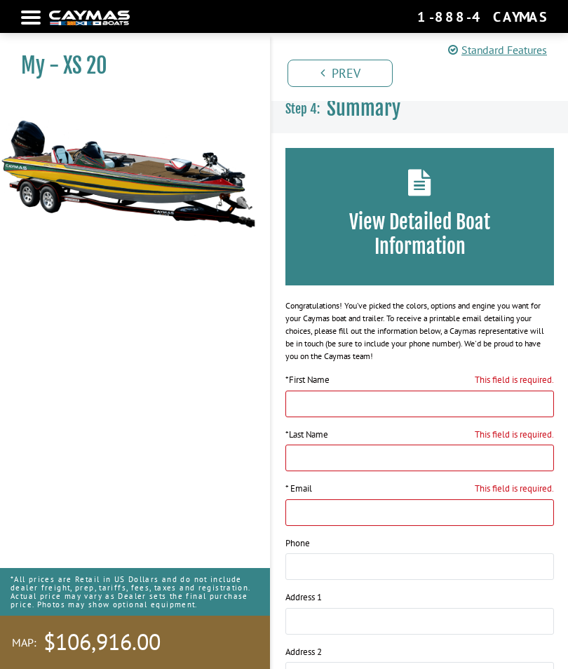
scroll to position [0, 0]
